Goal: Complete application form

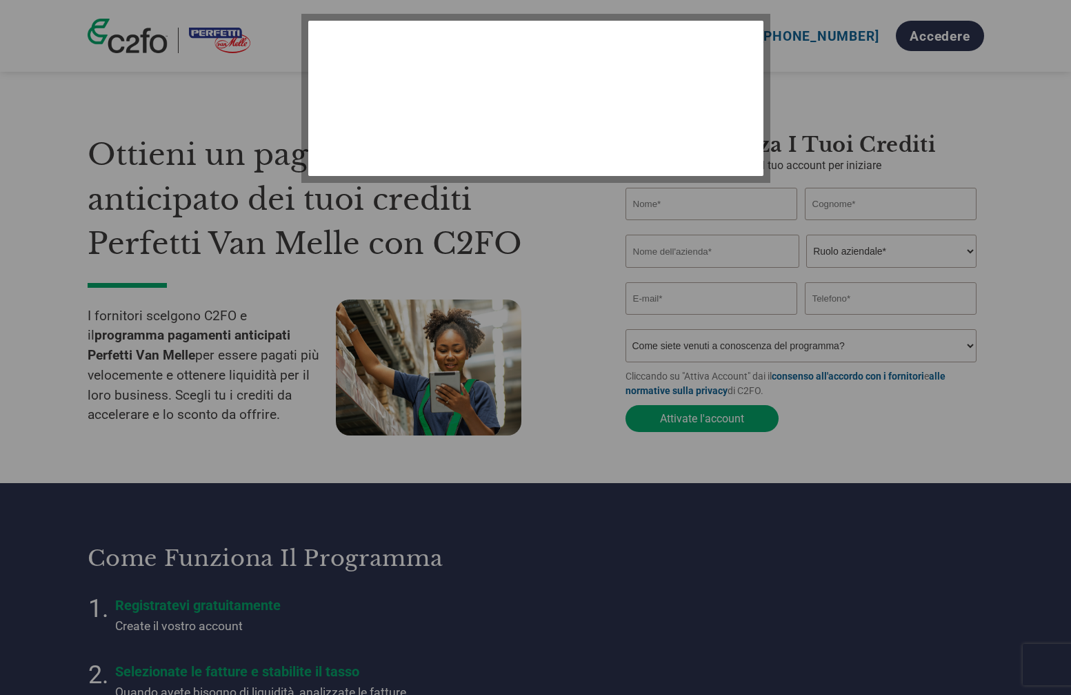
select select "it-IT"
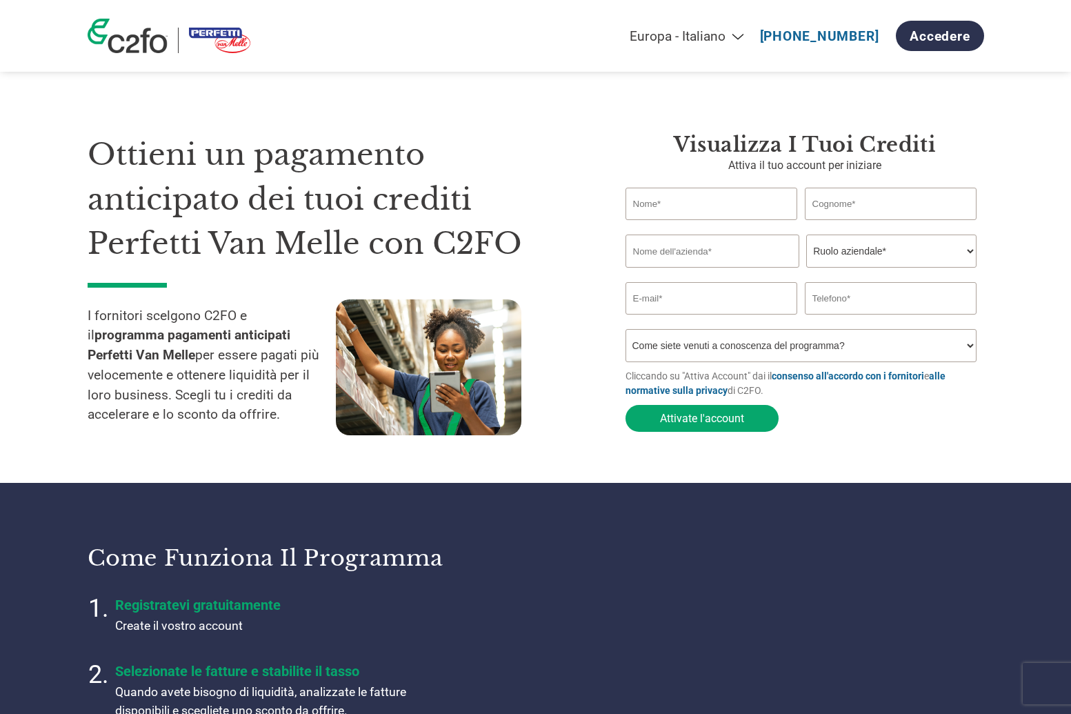
select select "it-IT"
click at [699, 212] on input "text" at bounding box center [712, 204] width 172 height 32
type input "[PERSON_NAME]"
type input "Bandera"
type input "B.S.A. PRODUZIONI PUBBLICITARIE S.R.L. UNIPERSONALE"
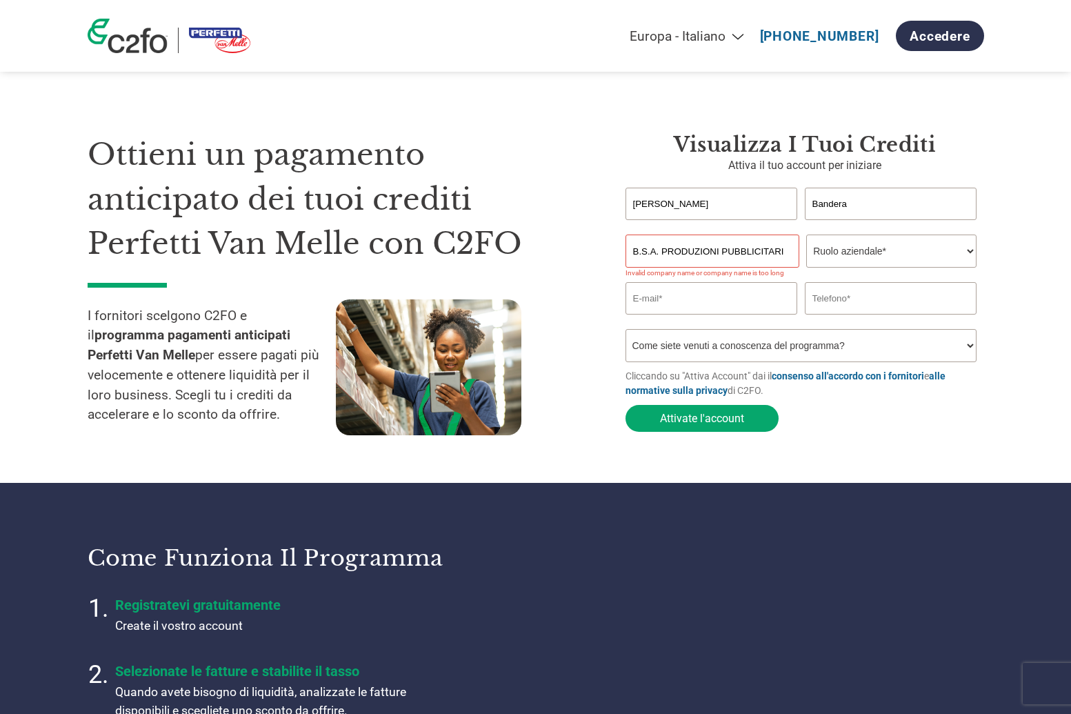
select select "ACCOUNTING"
click at [727, 255] on input "B.S.A. PRODUZIONI PUBBLICITARIE S.R.L. UNIPERSONALE" at bounding box center [713, 251] width 174 height 33
click at [779, 251] on input "B.S.A. PRODUZIONI PUBBLICITARIE S.R.L. UNIPERSONALE" at bounding box center [713, 251] width 174 height 33
click at [749, 252] on input "B.S.A. PRODUZIONI PUBBLICITARIE S.R.L. UNIPERSONALE" at bounding box center [713, 251] width 174 height 33
click at [745, 248] on input "B.S.A. PRODUZIONI PUBBLICITARIE S.R.L. UNIPERSONALE" at bounding box center [713, 251] width 174 height 33
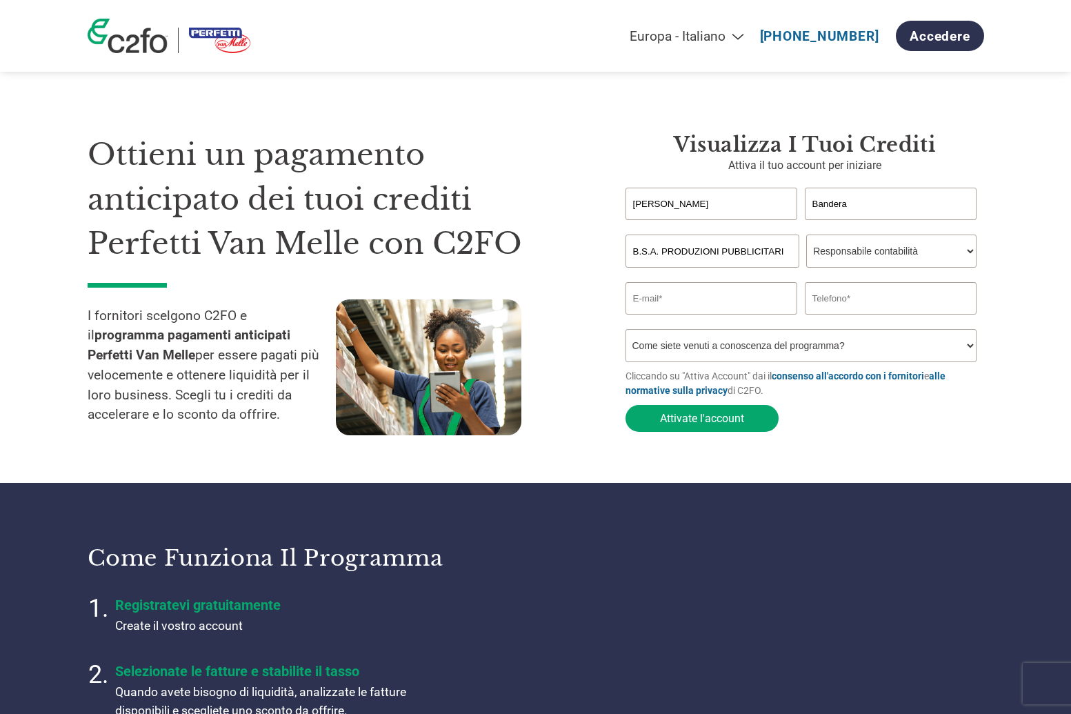
click at [757, 250] on input "B.S.A. PRODUZIONI PUBBLICITARIE S.R.L. UNIPERSONALE" at bounding box center [713, 251] width 174 height 33
type input "B.S.A. PRODUZIONI PUBBLICITARIE S.R.L. U"
click at [735, 302] on input "email" at bounding box center [712, 298] width 172 height 32
click at [707, 298] on input "[PERSON_NAME][EMAIL_ADDRESS][DOMAIN_NAME]" at bounding box center [712, 298] width 172 height 32
type input "[PERSON_NAME][EMAIL_ADDRESS][DOMAIN_NAME]"
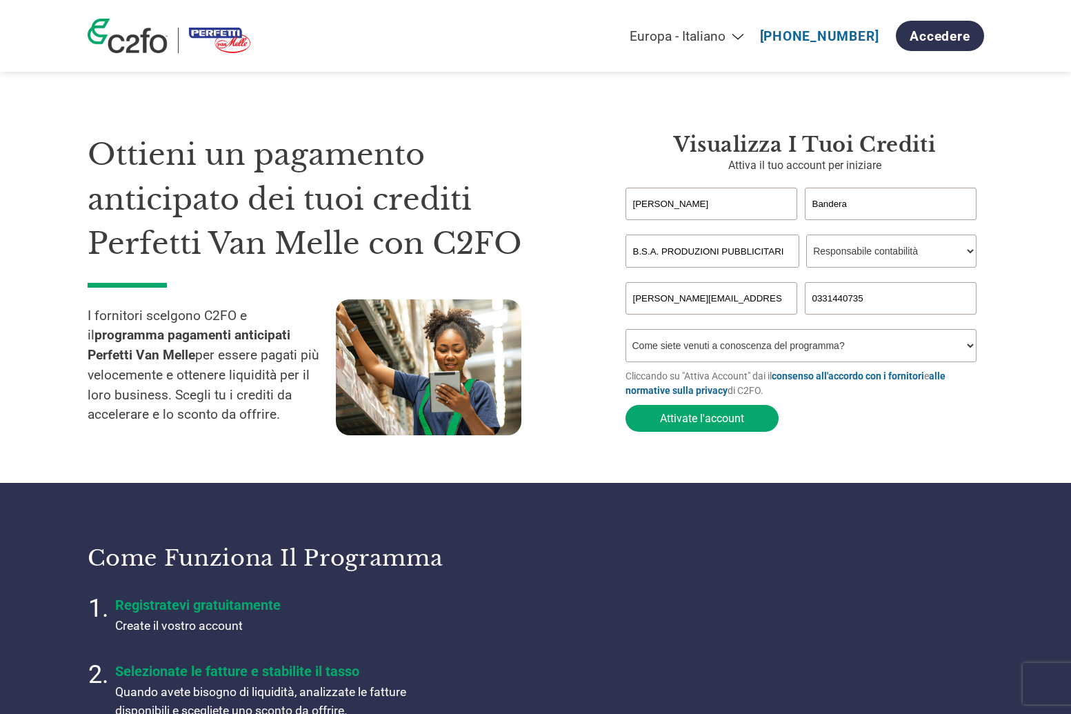
type input "0331440735"
click at [735, 298] on input "[PERSON_NAME][EMAIL_ADDRESS][DOMAIN_NAME]" at bounding box center [712, 298] width 172 height 32
select select "Email"
click at [740, 420] on button "Attivate l'account" at bounding box center [702, 418] width 153 height 27
click at [686, 301] on input "[PERSON_NAME][EMAIL_ADDRESS][DOMAIN_NAME]" at bounding box center [712, 298] width 172 height 32
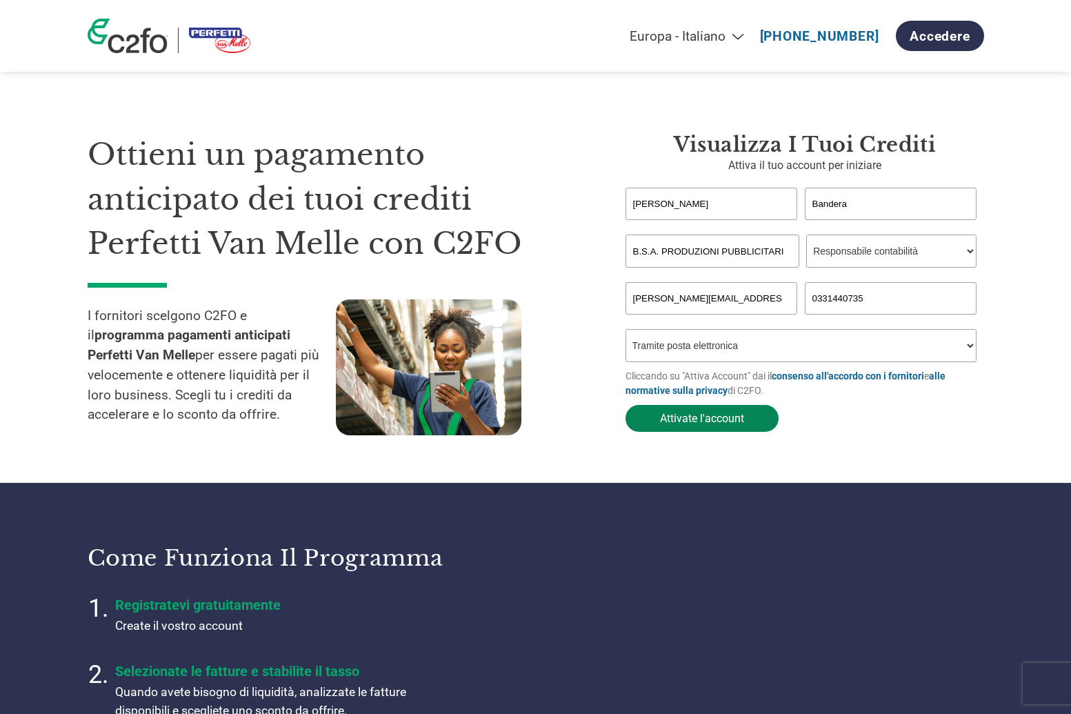
type input "[PERSON_NAME][EMAIL_ADDRESS][DOMAIN_NAME]"
click at [711, 416] on button "Attivate l'account" at bounding box center [702, 418] width 153 height 27
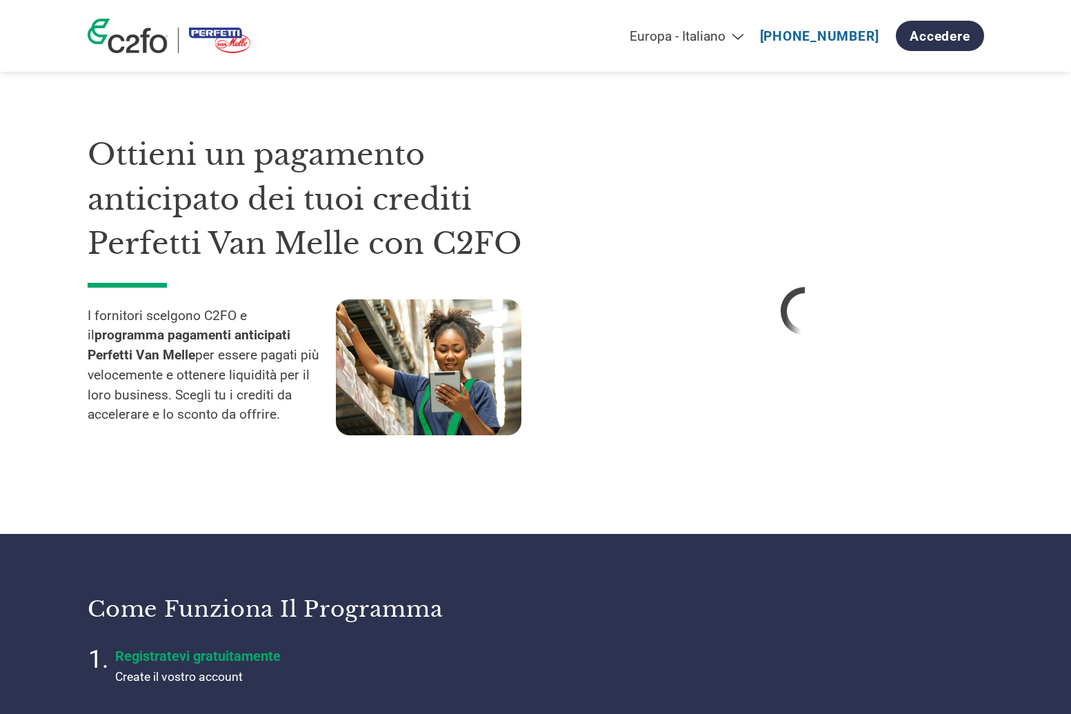
select select "it-IT"
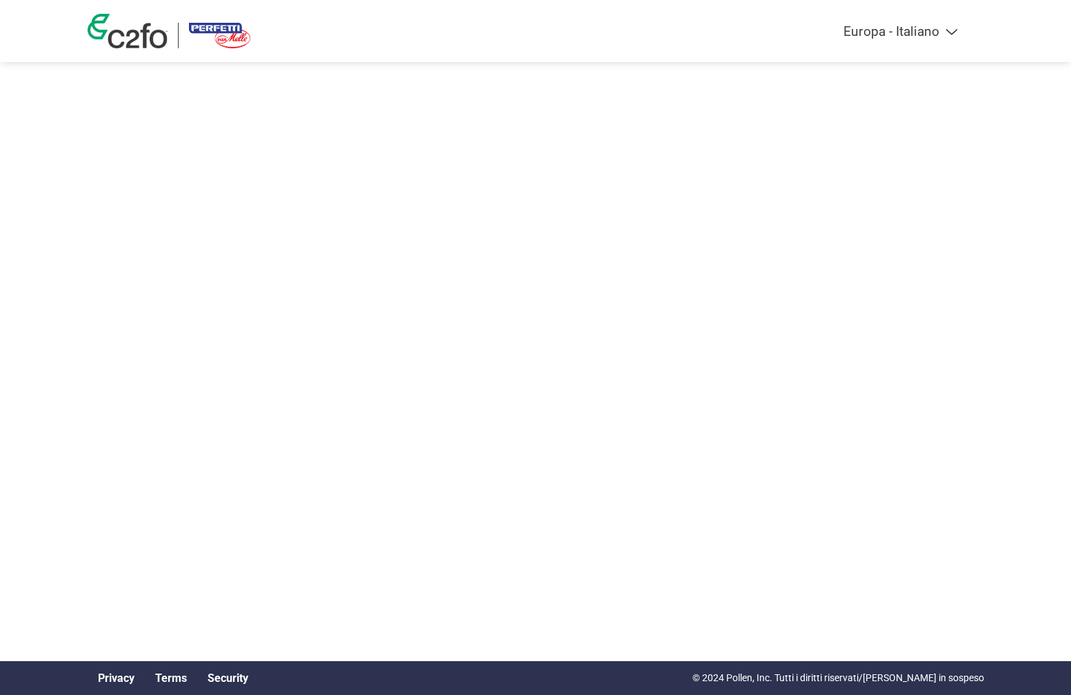
select select "it-IT"
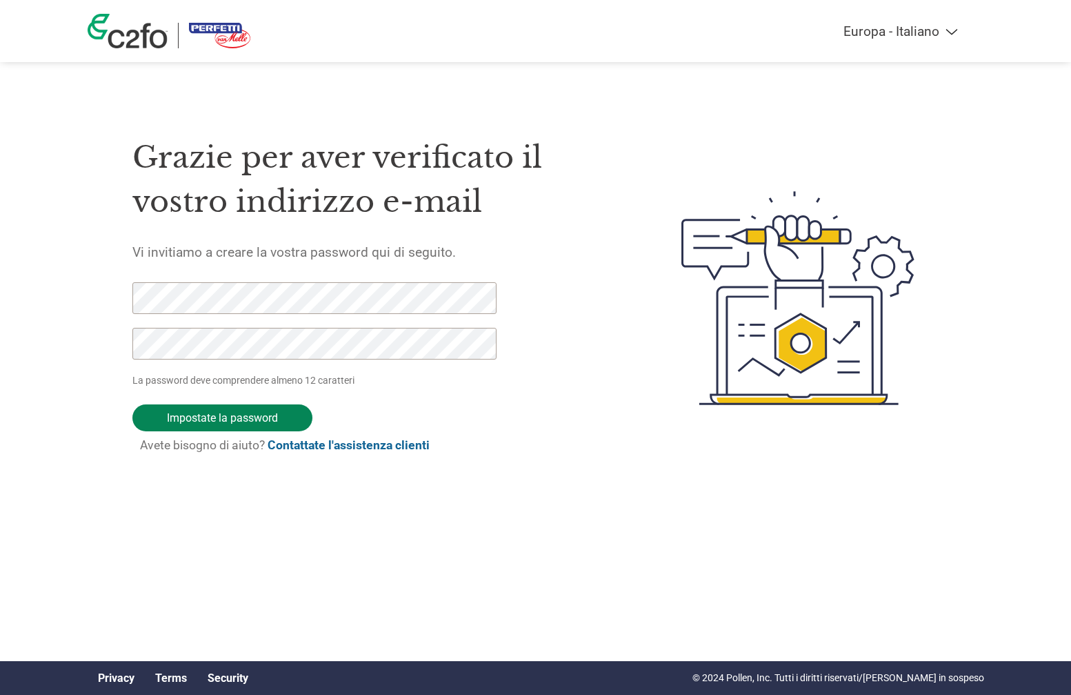
click at [212, 419] on input "Impostate la password" at bounding box center [222, 417] width 180 height 27
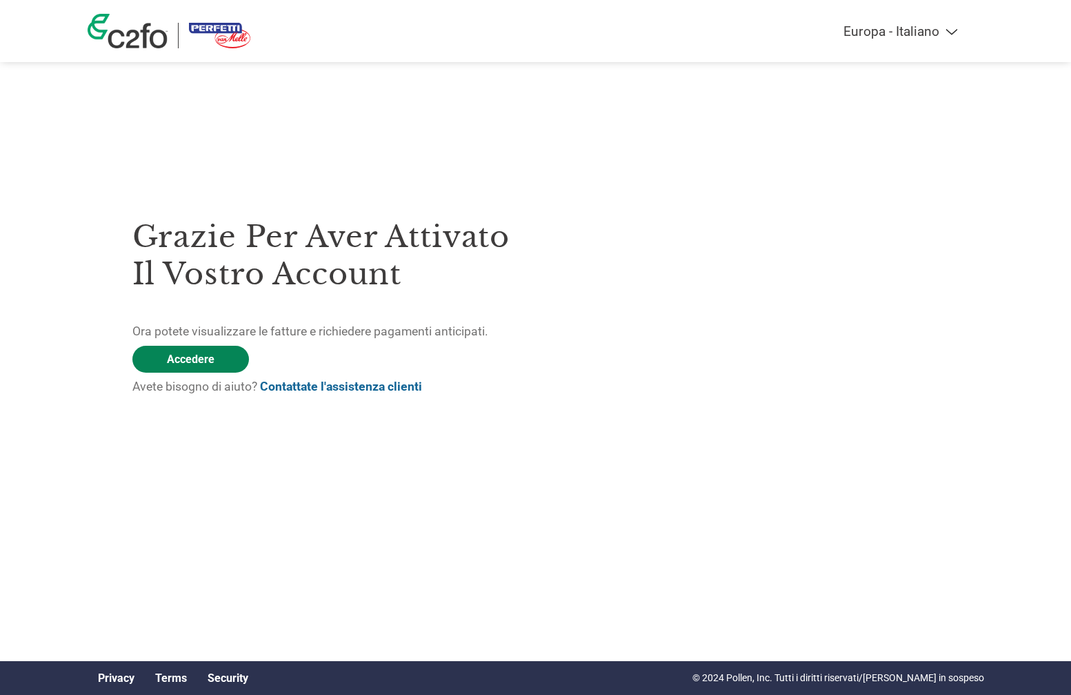
click at [201, 359] on link "Accedere" at bounding box center [190, 359] width 117 height 27
